Goal: Transaction & Acquisition: Purchase product/service

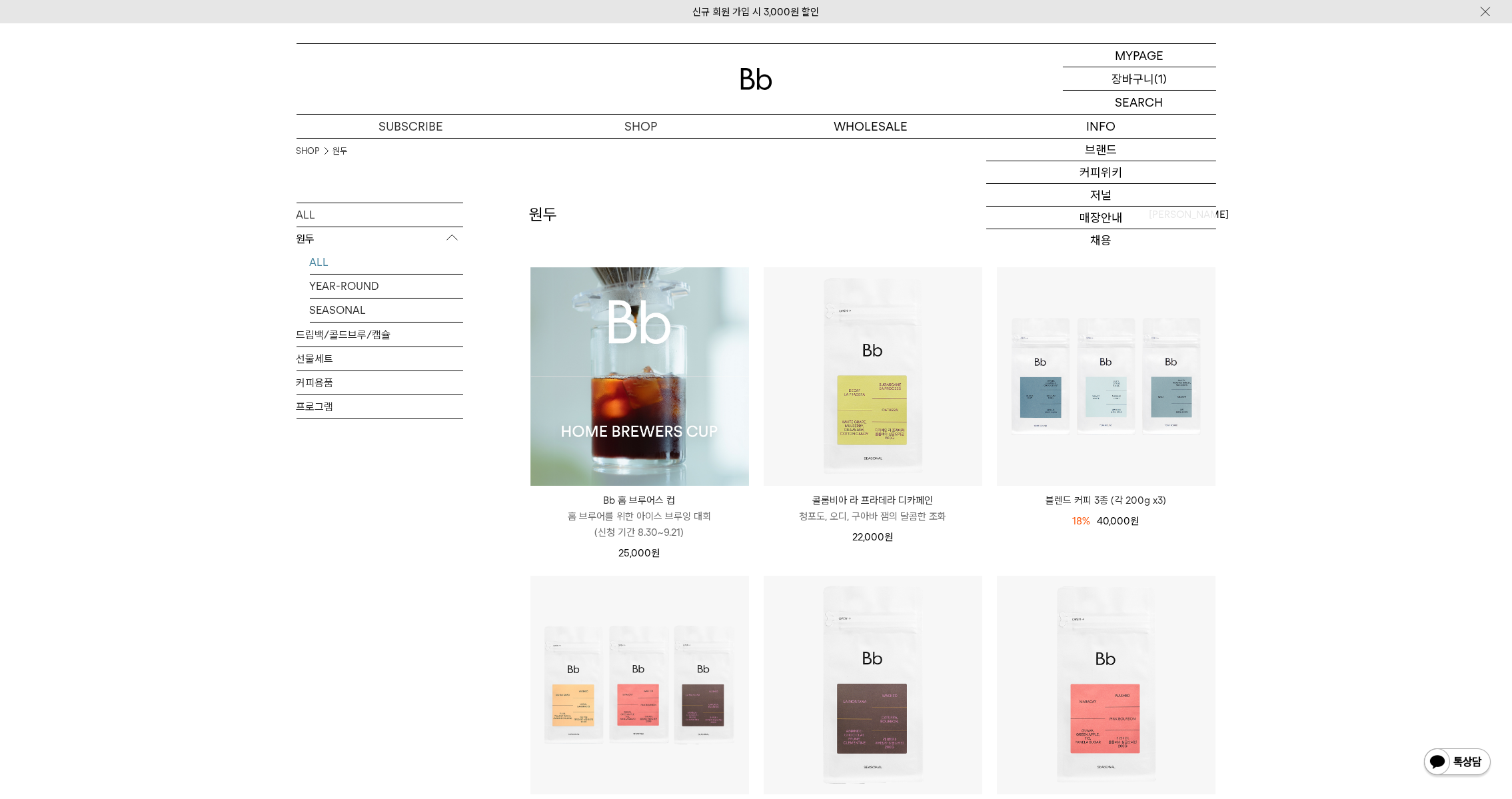
click at [1087, 87] on div "CART 장바구니 (1)" at bounding box center [1139, 79] width 153 height 23
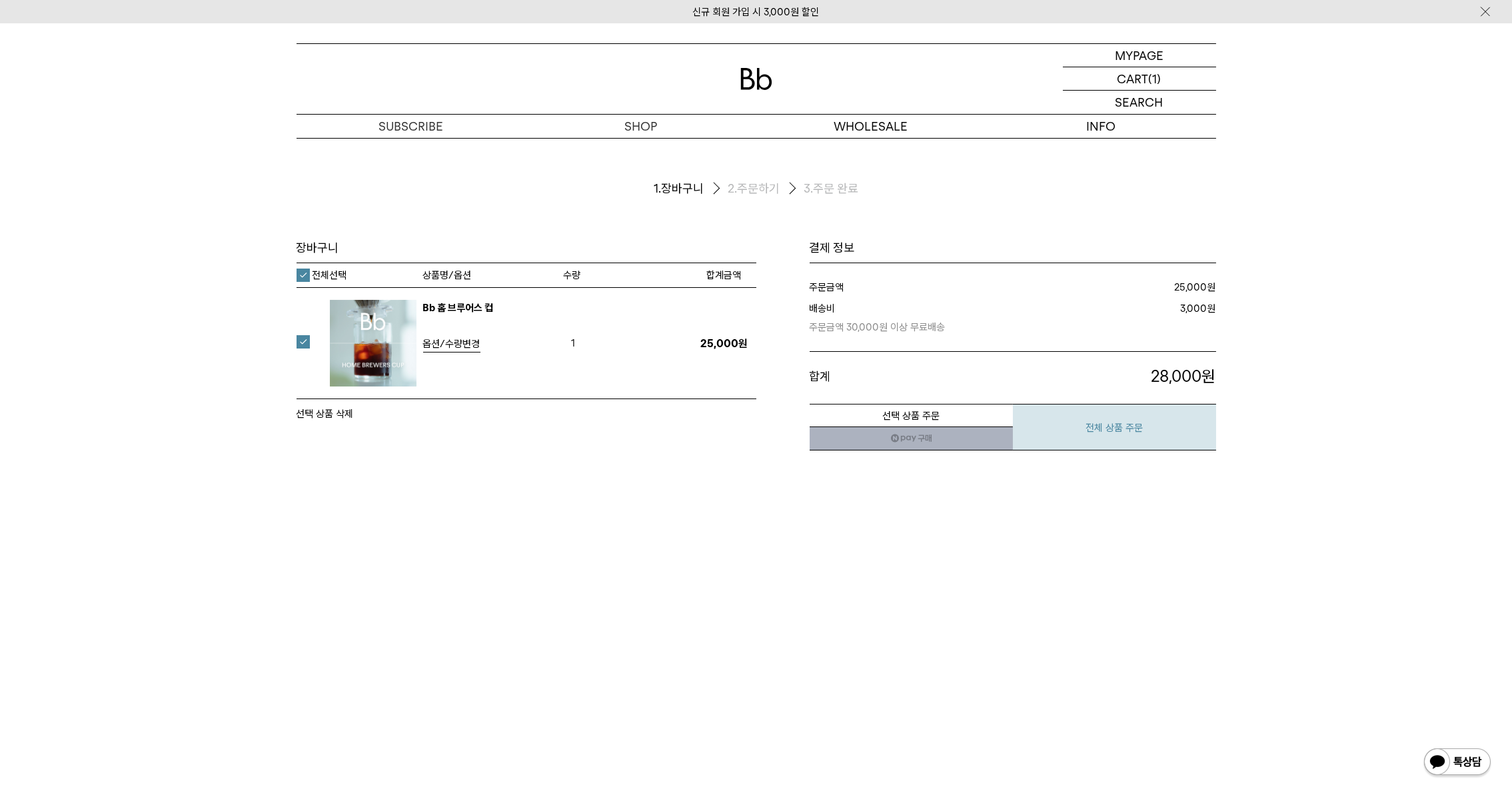
click at [1098, 441] on button "전체 상품 주문" at bounding box center [1114, 427] width 204 height 47
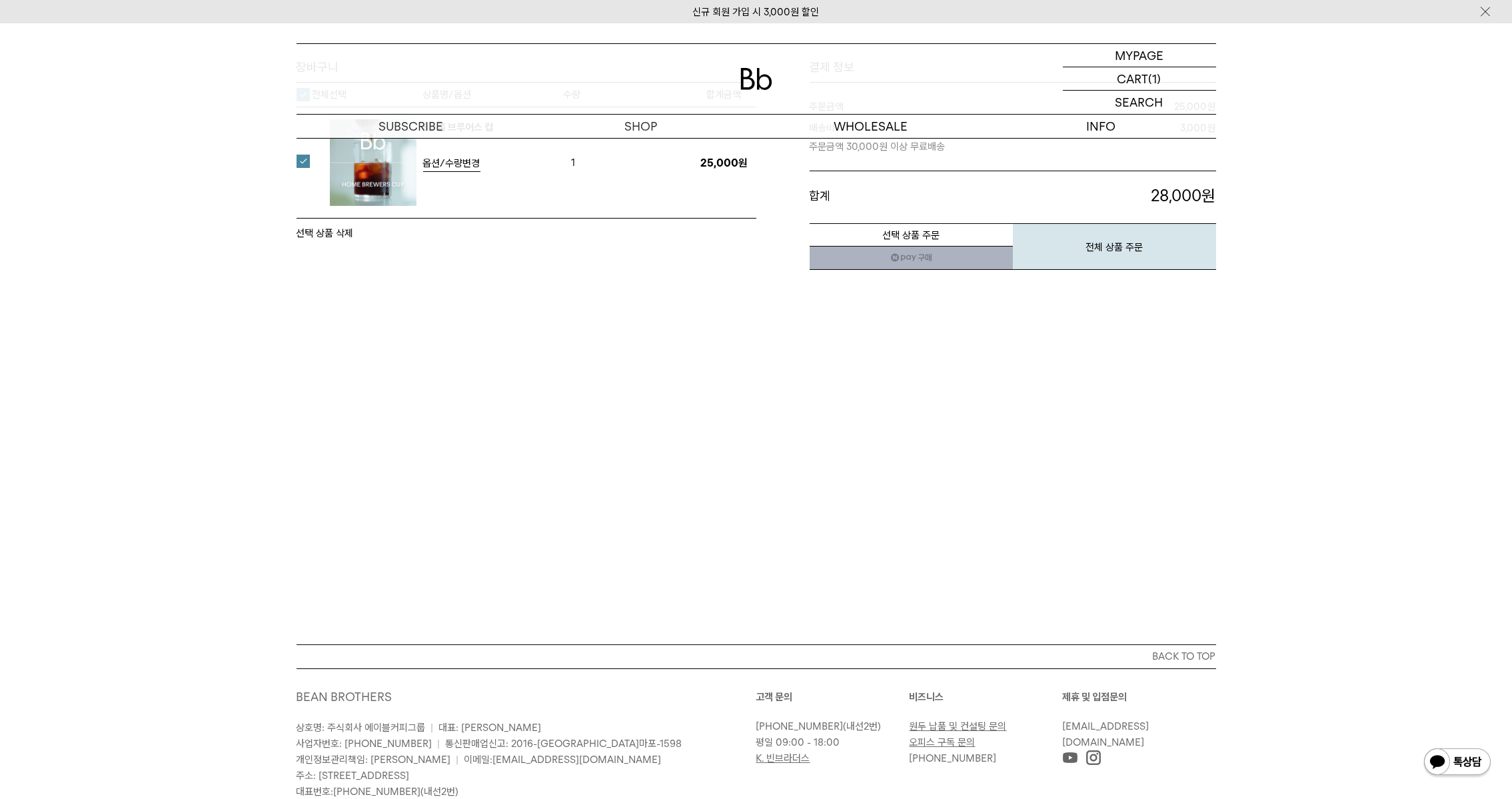
scroll to position [181, 0]
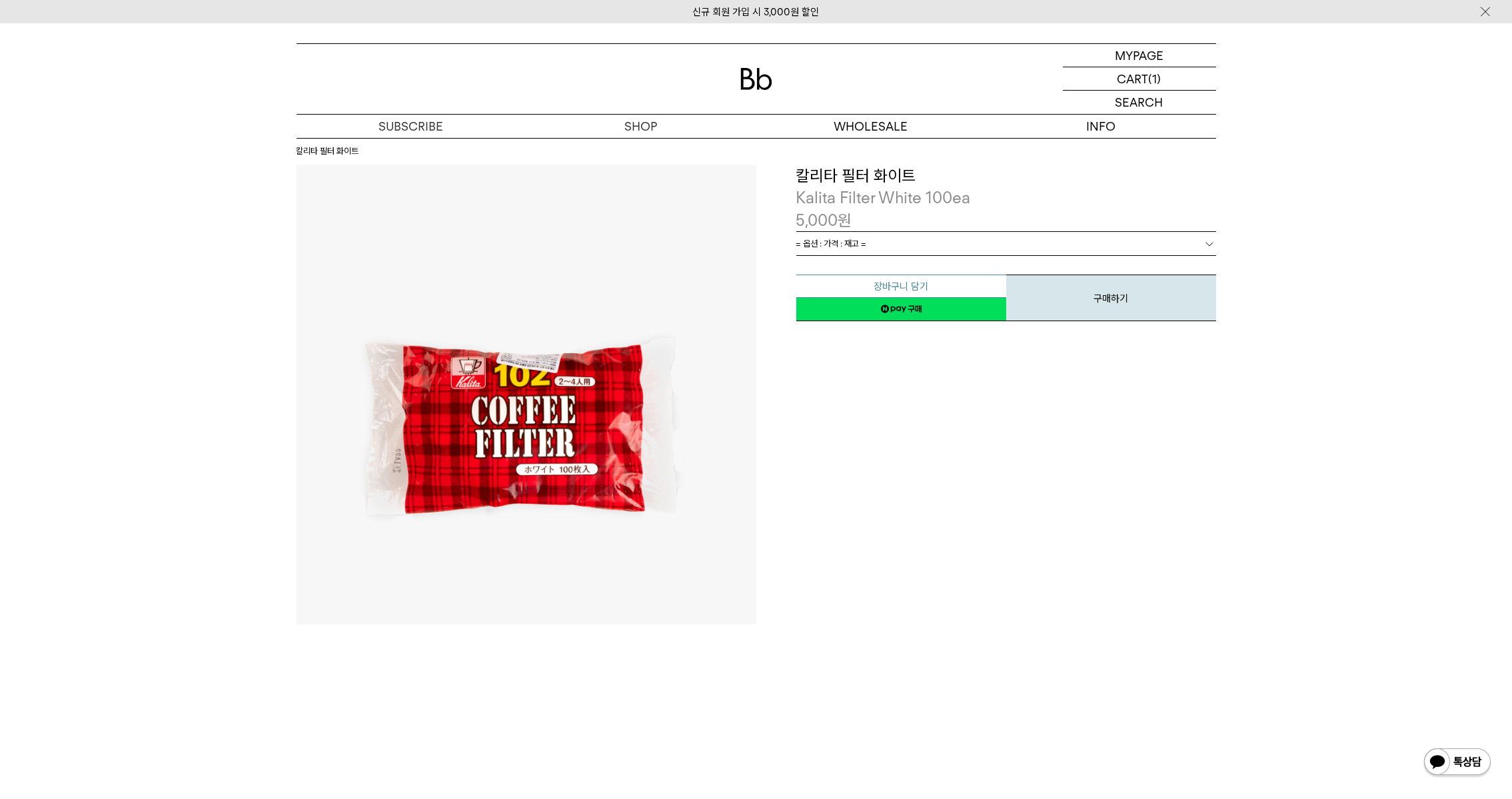
click at [923, 284] on button "장바구니 담기" at bounding box center [900, 286] width 210 height 24
click at [932, 250] on link "= 옵션 : 가격 : 재고 =" at bounding box center [1006, 243] width 420 height 24
click at [929, 242] on link "= 옵션 : 가격 : 재고 =" at bounding box center [1006, 243] width 420 height 24
click at [896, 240] on link "= 옵션 : 가격 : 재고 =" at bounding box center [1006, 243] width 420 height 24
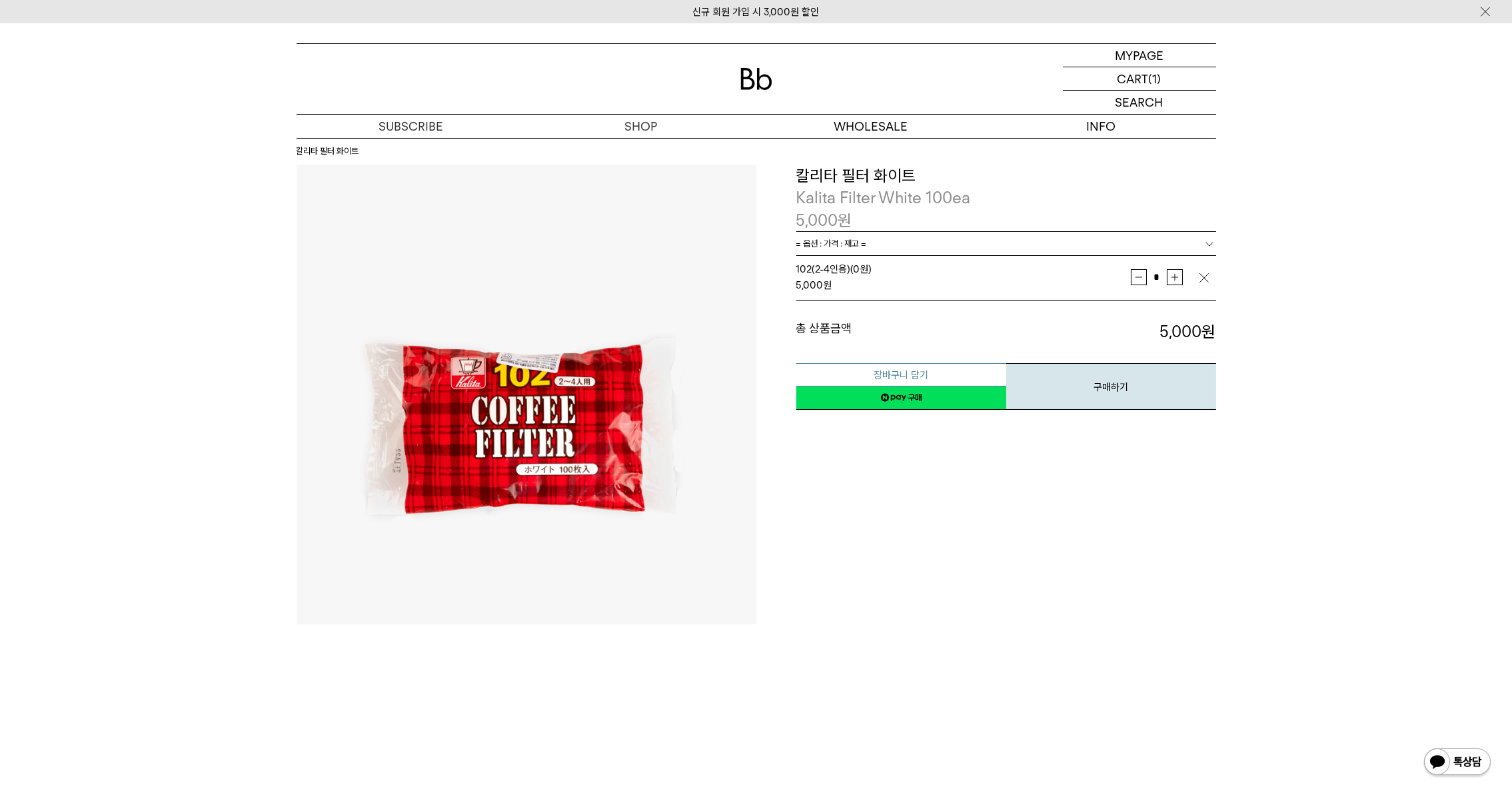
click at [904, 373] on button "장바구니 담기" at bounding box center [900, 374] width 210 height 24
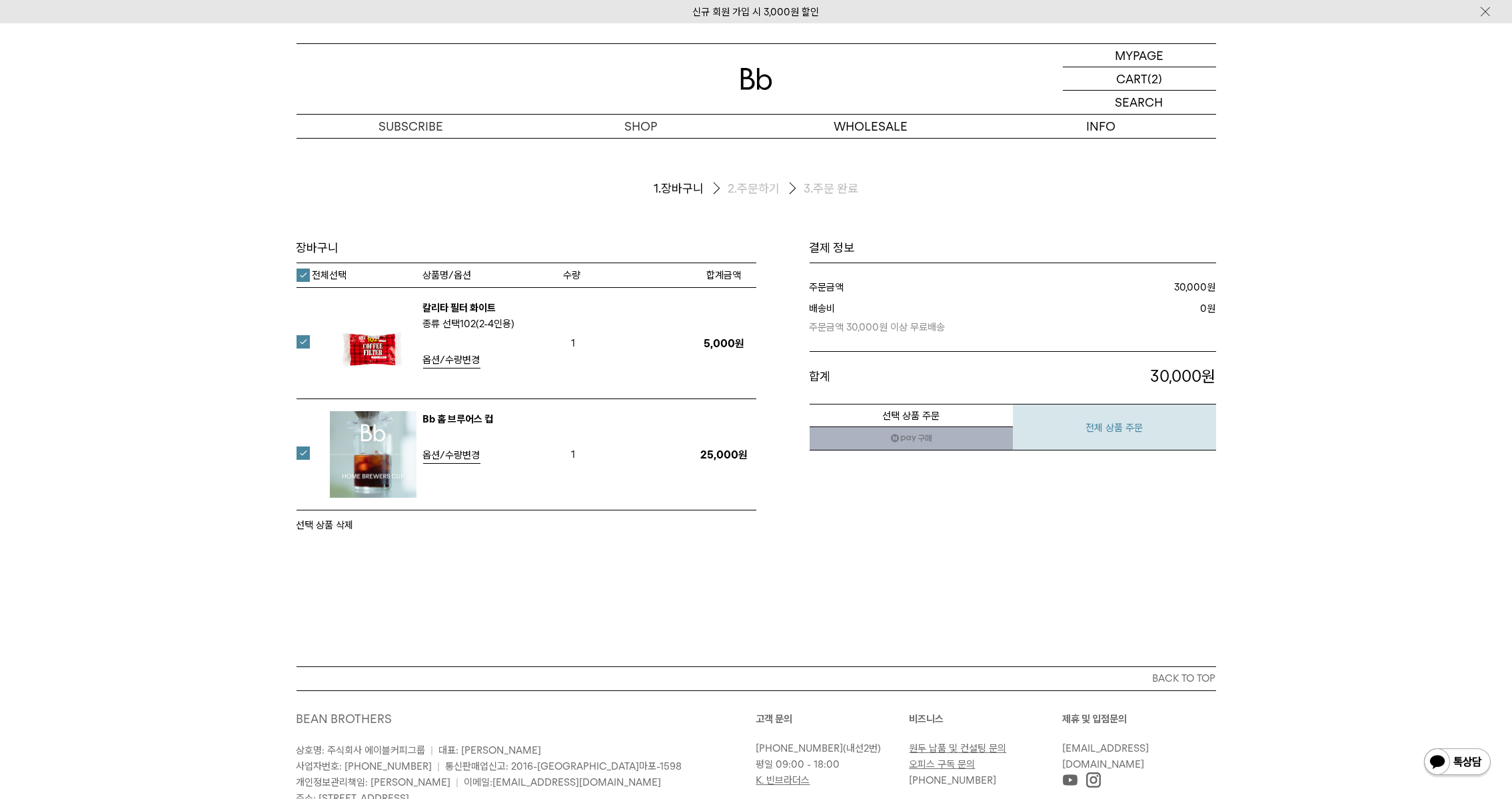
click at [1155, 439] on button "전체 상품 주문" at bounding box center [1114, 427] width 204 height 47
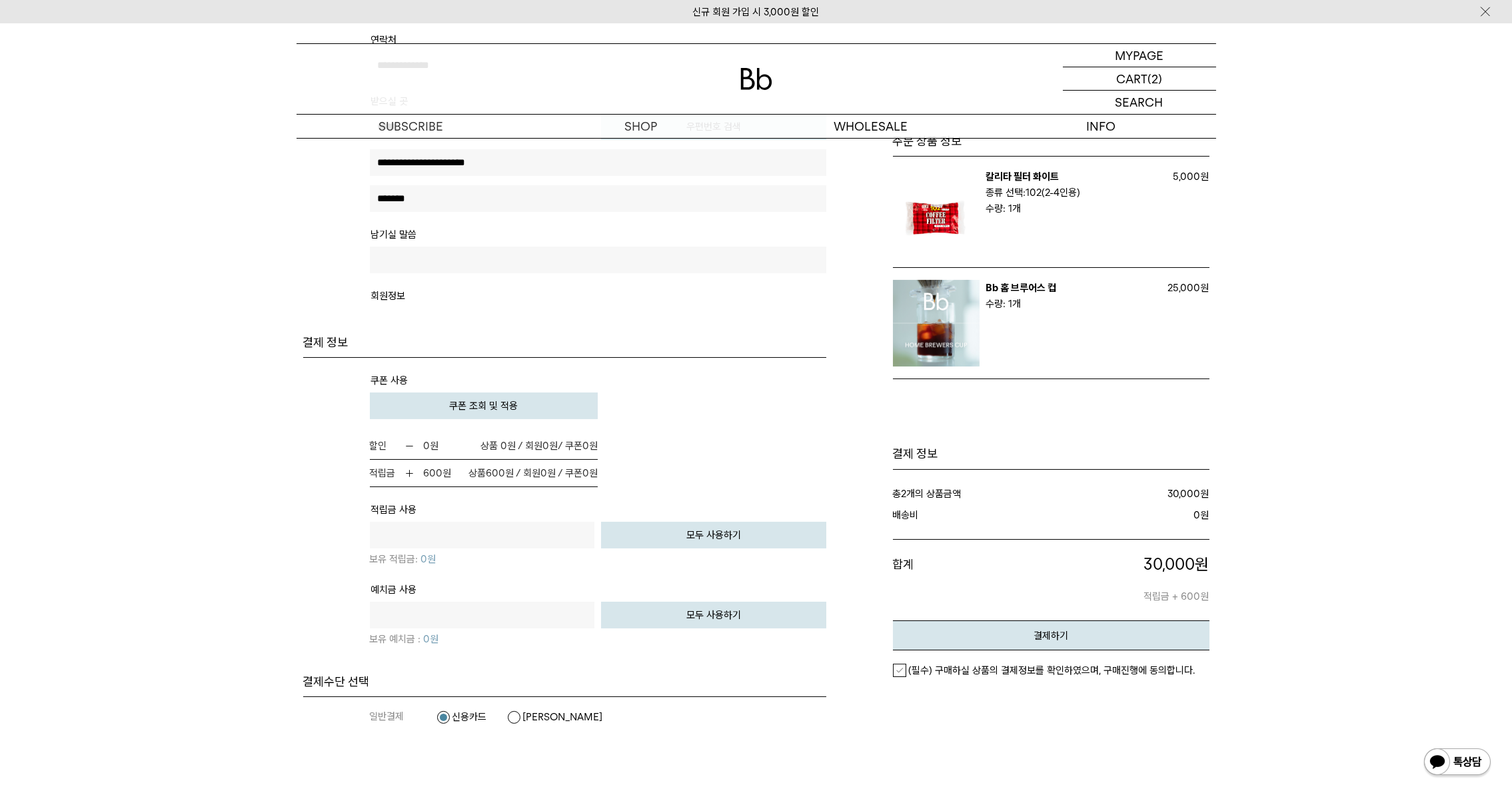
scroll to position [727, 0]
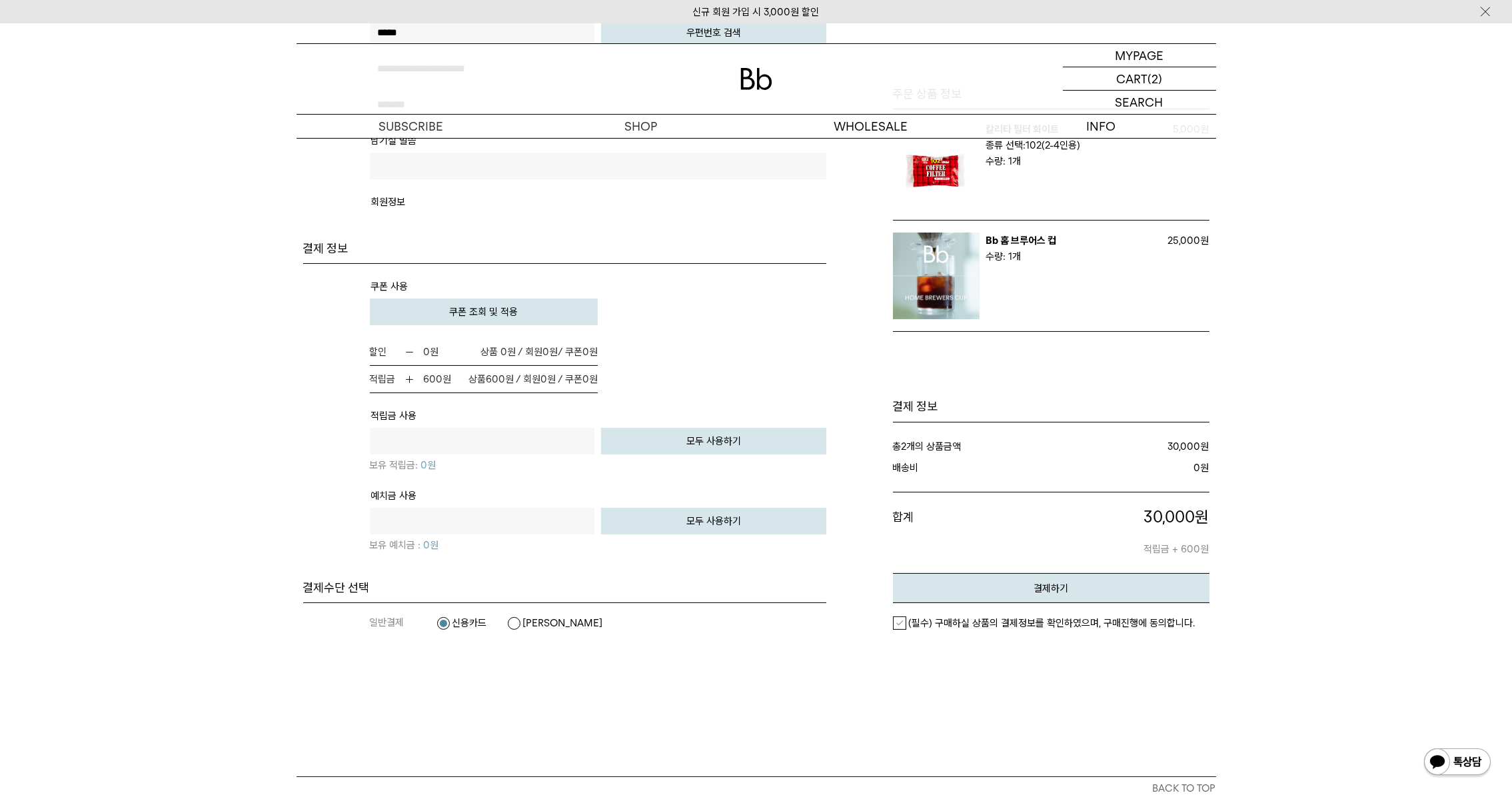
click at [900, 621] on label "(필수) 구매하실 상품의 결제정보를 확인하였으며, 구매진행에 동의합니다." at bounding box center [1044, 622] width 303 height 13
click at [521, 623] on label "[PERSON_NAME]" at bounding box center [555, 622] width 96 height 13
click at [1026, 582] on button "결제하기" at bounding box center [1051, 588] width 316 height 30
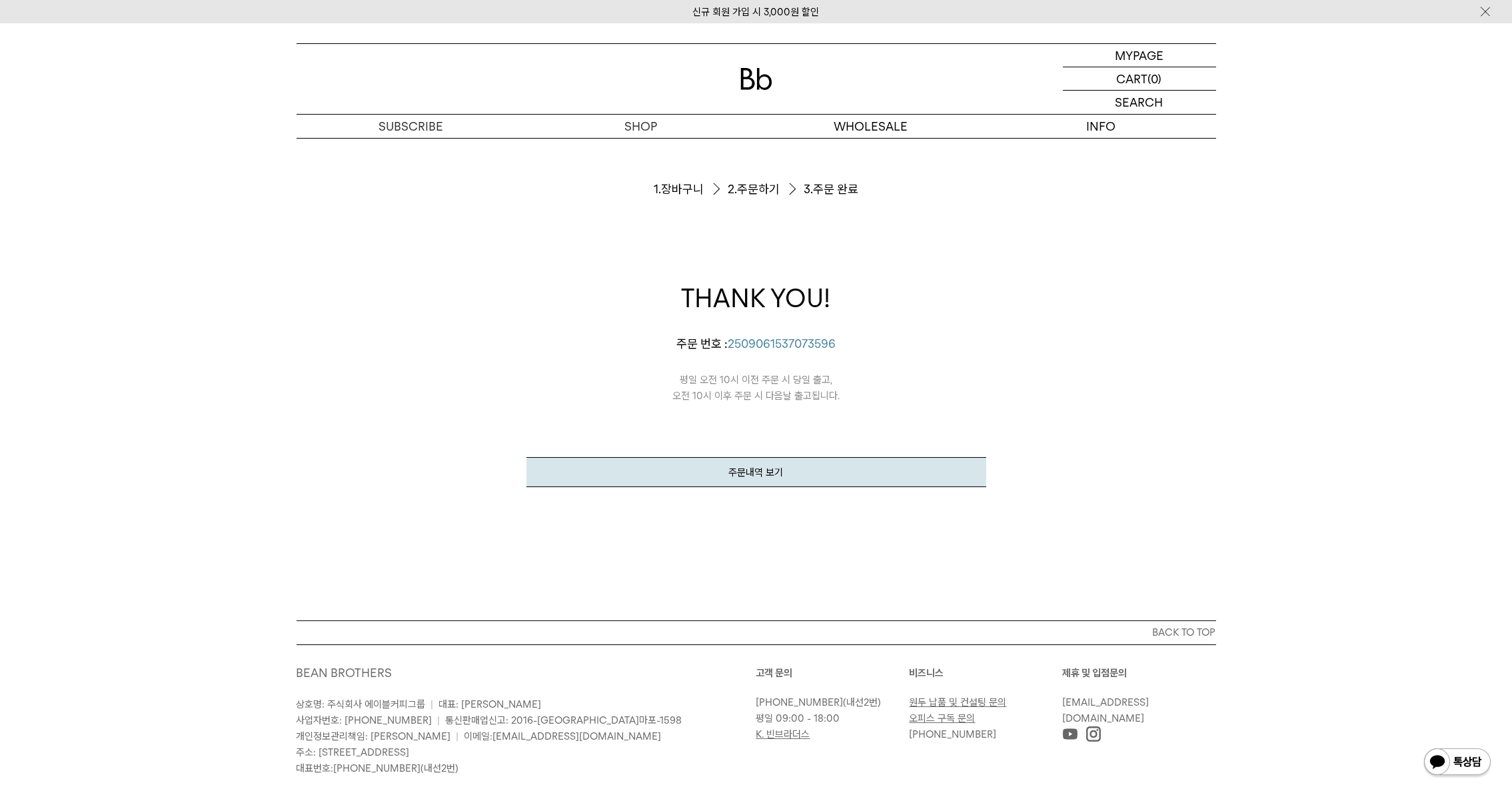
scroll to position [60, 0]
